Goal: Find specific page/section: Find specific page/section

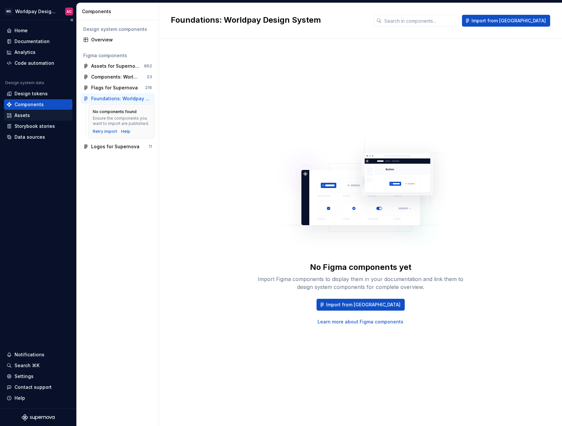
click at [26, 117] on div "Assets" at bounding box center [21, 115] width 15 height 7
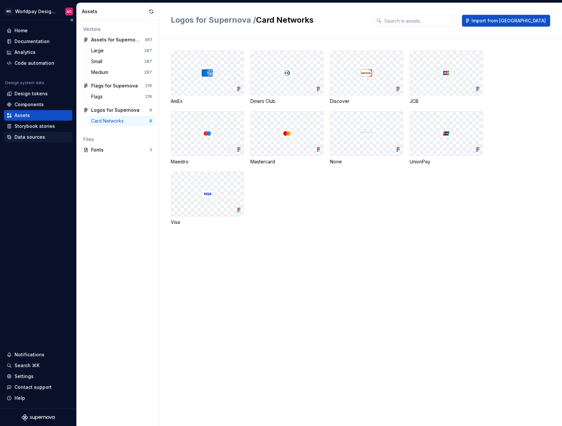
click at [18, 138] on div "Data sources" at bounding box center [29, 137] width 31 height 7
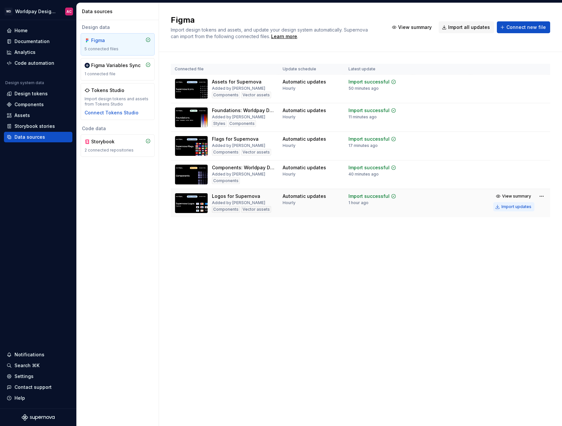
click at [516, 207] on div "Import updates" at bounding box center [516, 206] width 30 height 5
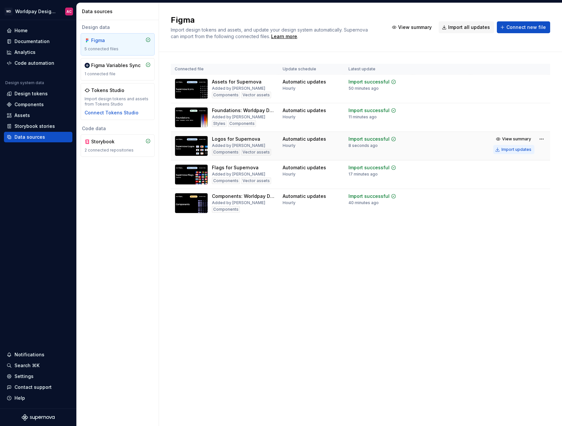
click at [512, 150] on div "Import updates" at bounding box center [516, 149] width 30 height 5
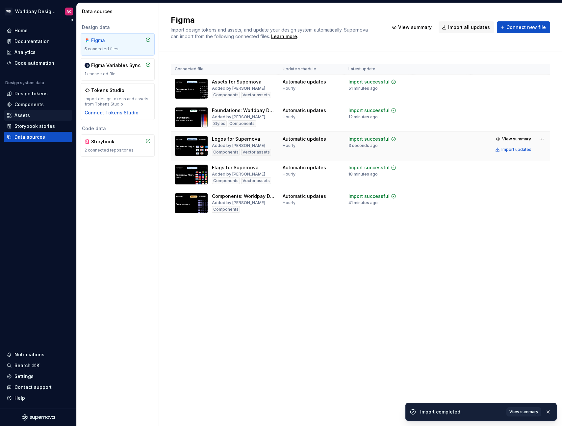
click at [24, 117] on div "Assets" at bounding box center [21, 115] width 15 height 7
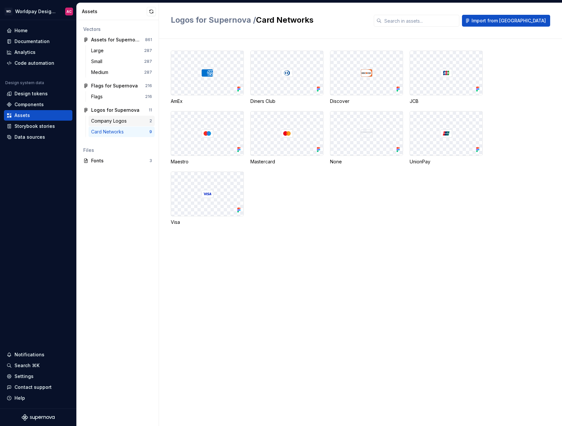
click at [123, 121] on div "Company Logos" at bounding box center [110, 121] width 38 height 7
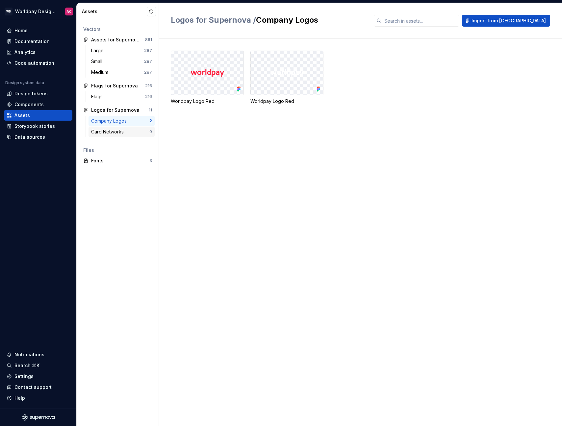
click at [126, 131] on div "Card Networks" at bounding box center [108, 132] width 35 height 7
